Goal: Check status: Check status

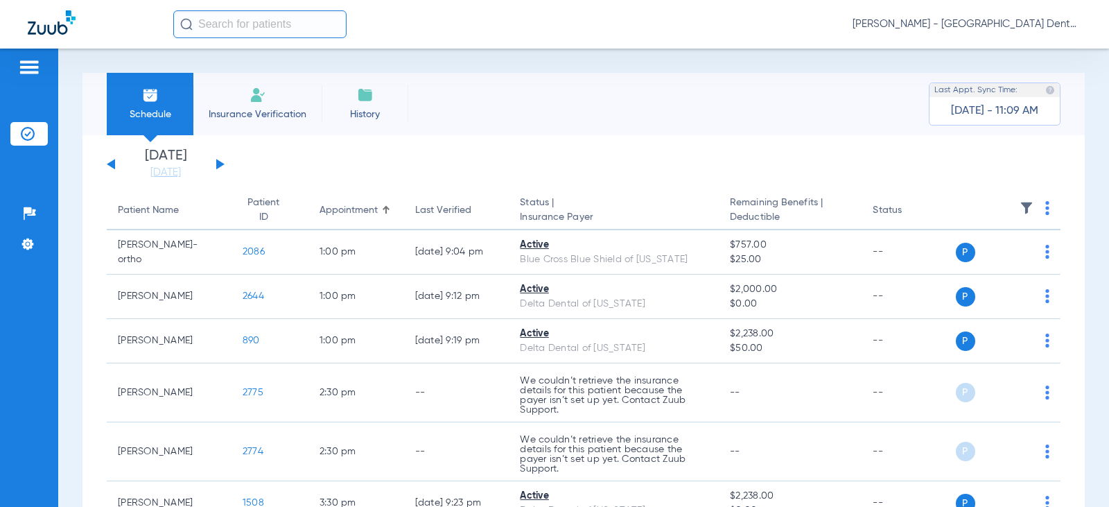
click at [218, 159] on div "[DATE] [DATE] [DATE] [DATE] [DATE] [DATE] [DATE] [DATE] [DATE] [DATE] [DATE] [D…" at bounding box center [166, 164] width 118 height 31
click at [217, 164] on button at bounding box center [220, 164] width 8 height 10
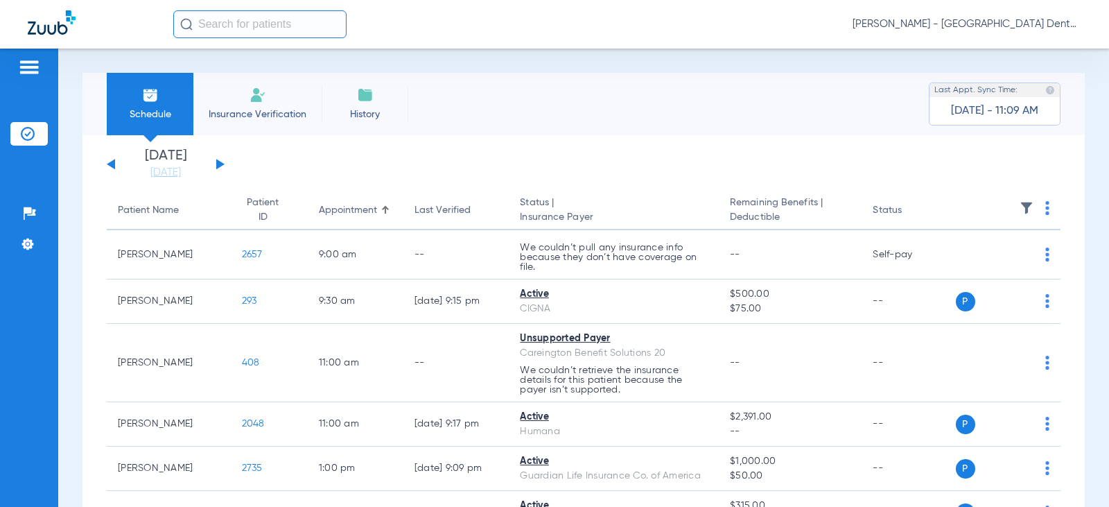
click at [218, 165] on button at bounding box center [220, 164] width 8 height 10
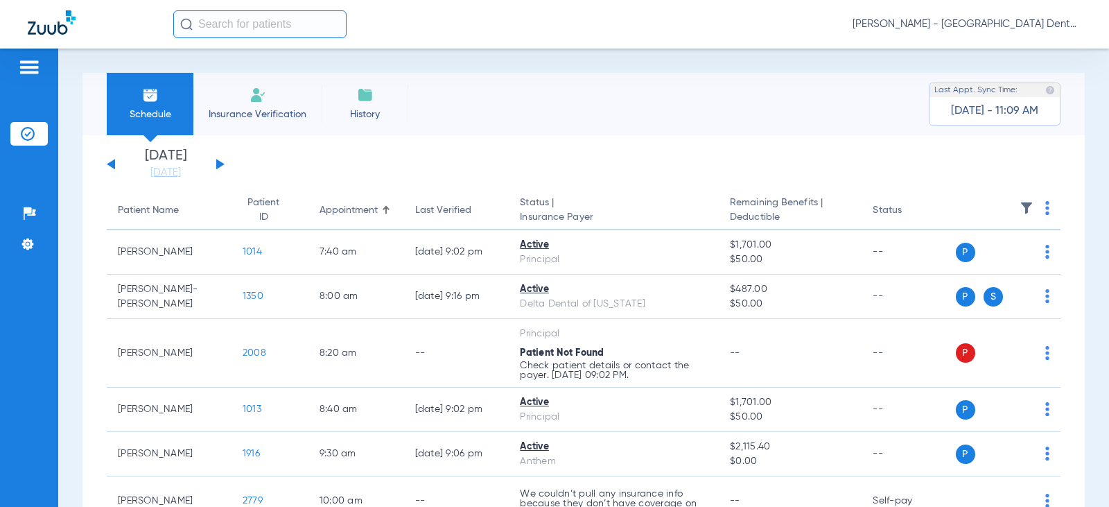
click at [218, 165] on button at bounding box center [220, 164] width 8 height 10
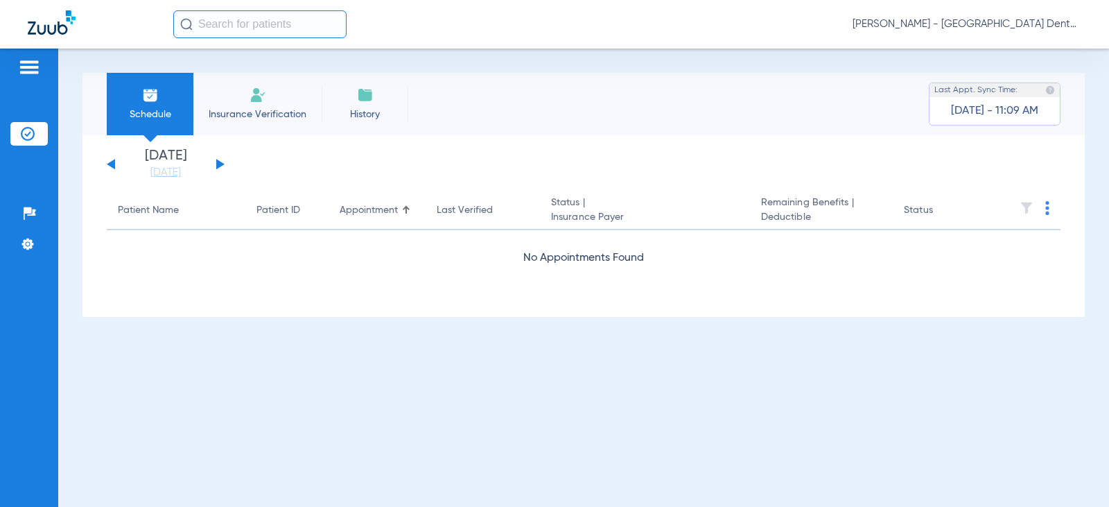
click at [218, 165] on button at bounding box center [220, 164] width 8 height 10
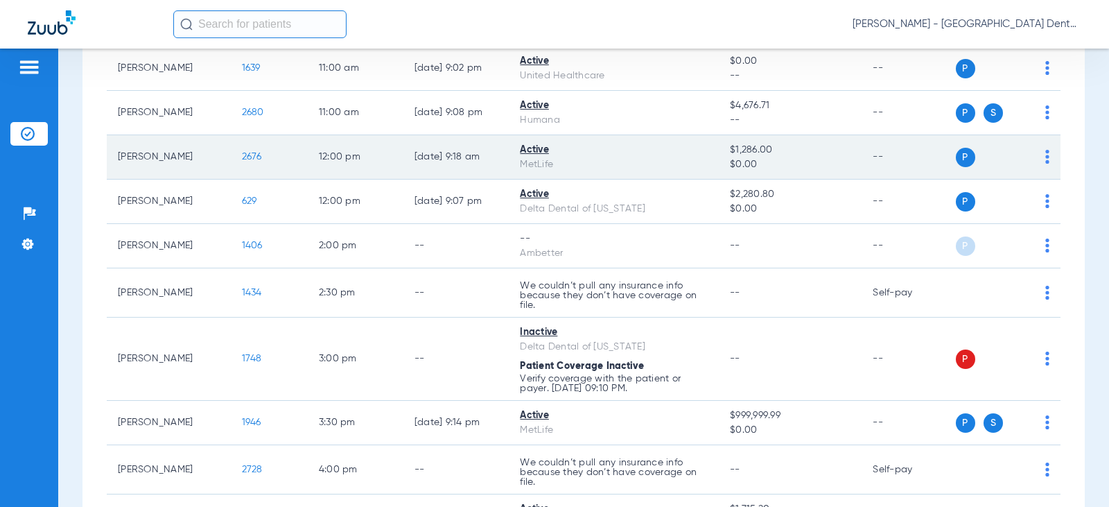
scroll to position [347, 0]
